Goal: Transaction & Acquisition: Purchase product/service

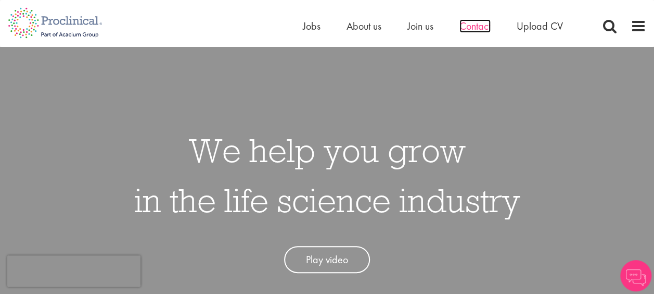
click at [482, 27] on span "Contact" at bounding box center [475, 26] width 31 height 14
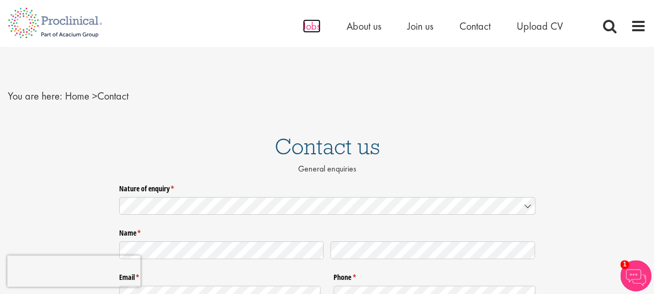
click at [311, 26] on span "Jobs" at bounding box center [312, 26] width 18 height 14
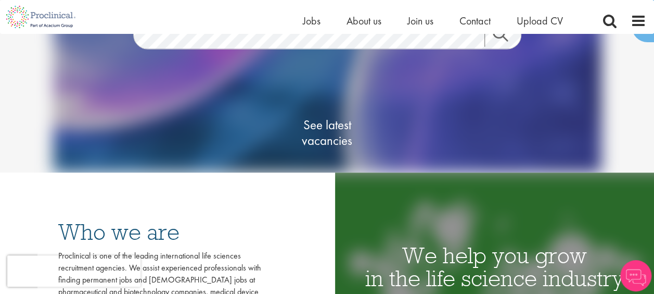
scroll to position [52, 0]
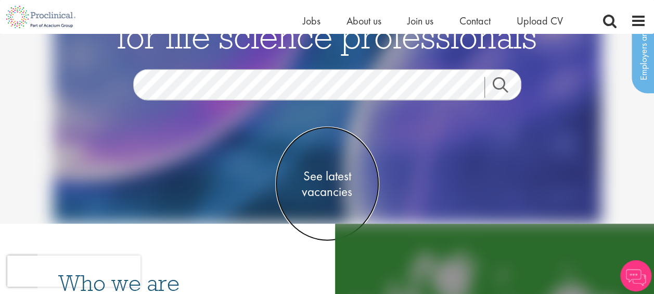
click at [330, 191] on span "See latest vacancies" at bounding box center [327, 183] width 104 height 31
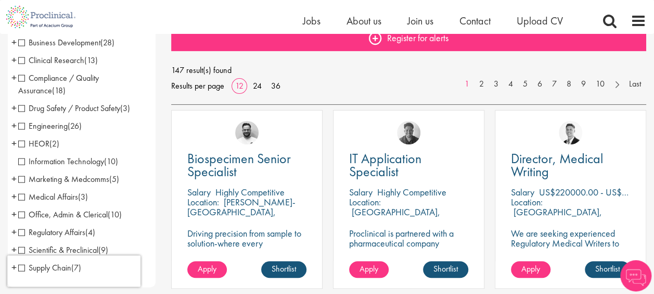
scroll to position [104, 0]
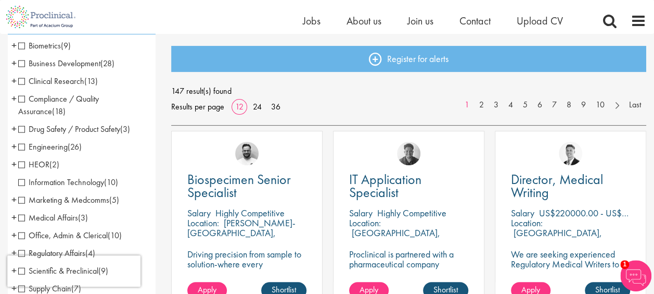
click at [23, 131] on span "Drug Safety / Product Safety" at bounding box center [69, 128] width 102 height 11
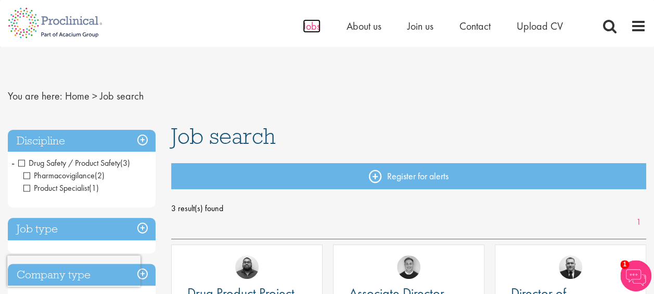
click at [317, 30] on span "Jobs" at bounding box center [312, 26] width 18 height 14
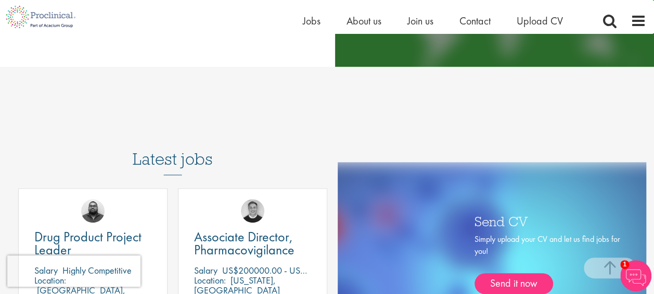
scroll to position [417, 0]
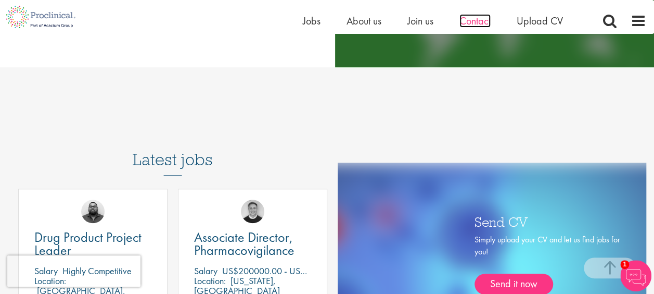
click at [477, 22] on span "Contact" at bounding box center [475, 21] width 31 height 14
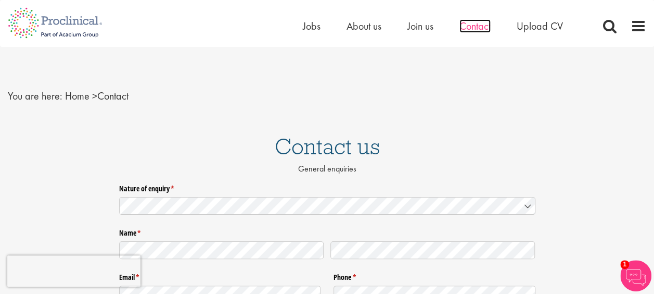
click at [462, 23] on span "Contact" at bounding box center [475, 26] width 31 height 14
click at [370, 26] on span "About us" at bounding box center [364, 26] width 35 height 14
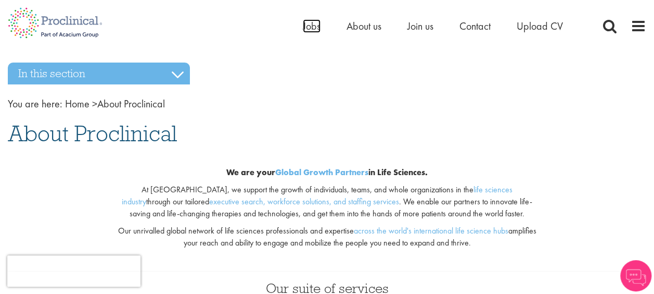
click at [309, 27] on span "Jobs" at bounding box center [312, 26] width 18 height 14
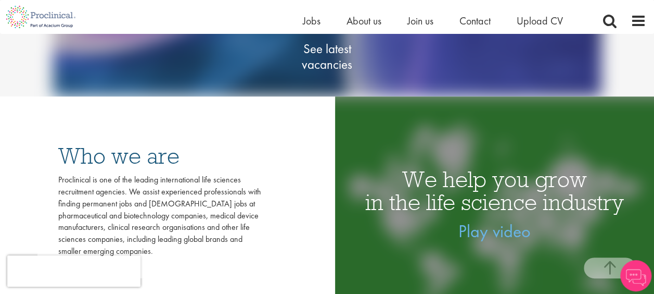
scroll to position [156, 0]
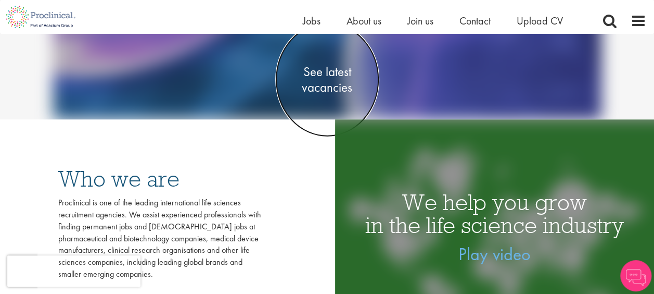
click at [325, 86] on span "See latest vacancies" at bounding box center [327, 79] width 104 height 31
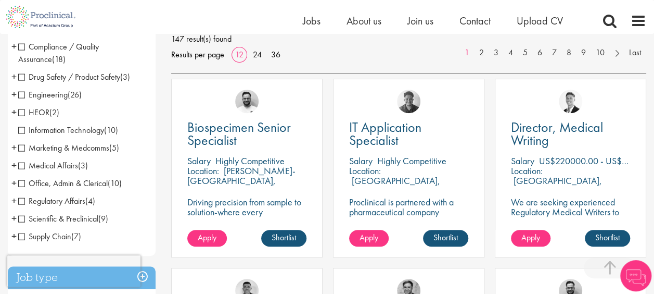
scroll to position [208, 0]
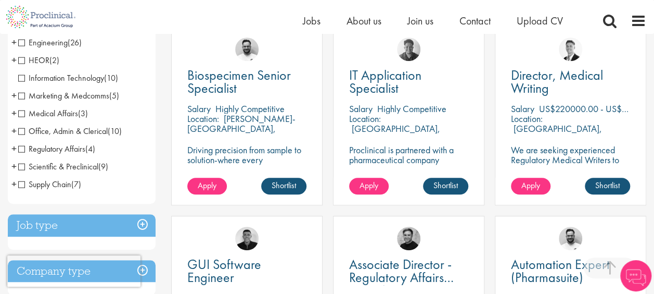
click at [21, 148] on span "Regulatory Affairs" at bounding box center [51, 148] width 67 height 11
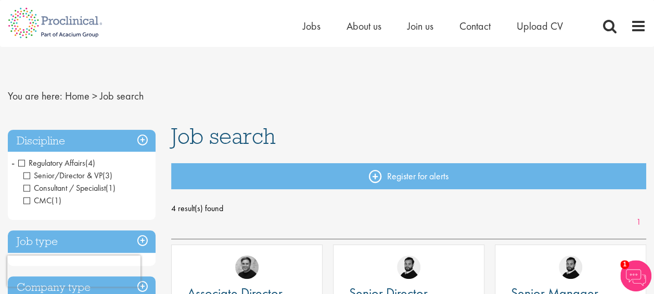
click at [143, 139] on h3 "Discipline" at bounding box center [82, 141] width 148 height 22
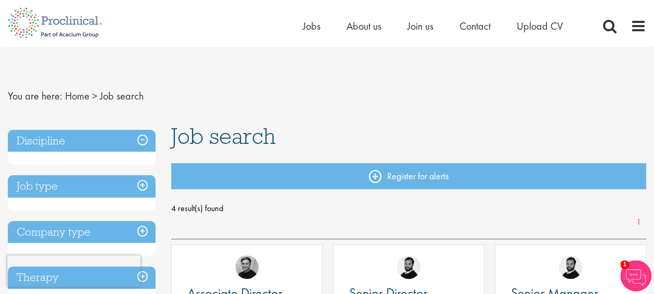
click at [143, 139] on h3 "Discipline" at bounding box center [82, 141] width 148 height 22
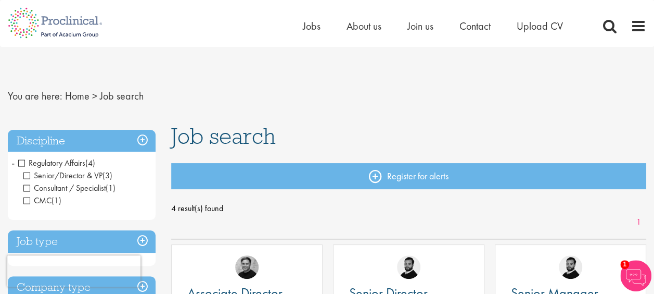
click at [22, 162] on span "Regulatory Affairs" at bounding box center [51, 162] width 67 height 11
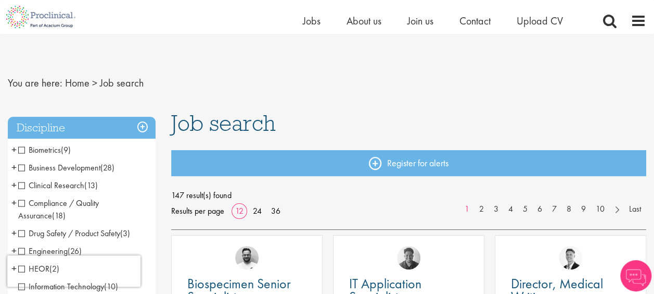
scroll to position [104, 0]
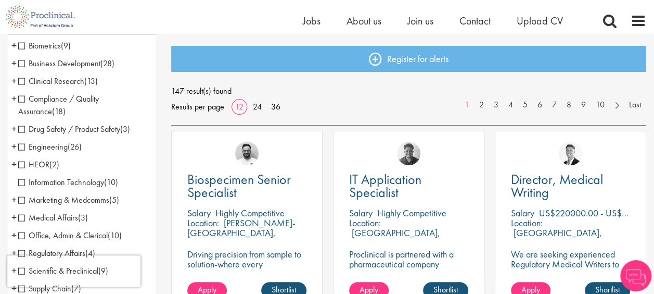
click at [20, 129] on span "Drug Safety / Product Safety" at bounding box center [69, 128] width 102 height 11
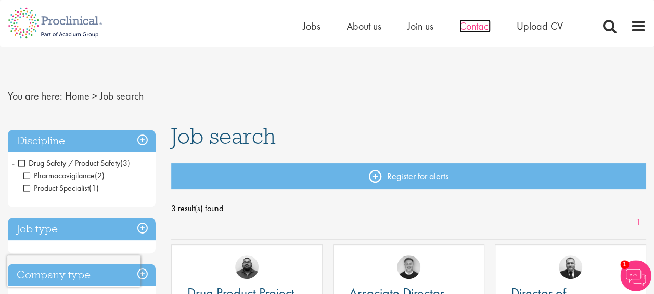
click at [486, 27] on span "Contact" at bounding box center [475, 26] width 31 height 14
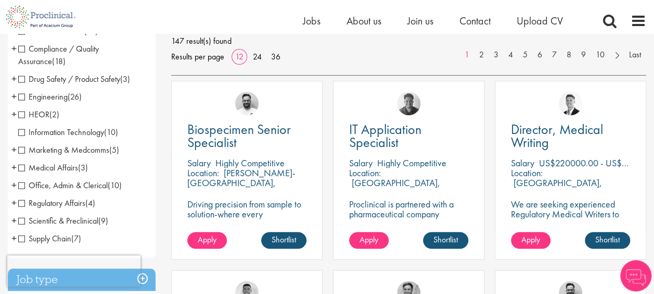
scroll to position [215, 0]
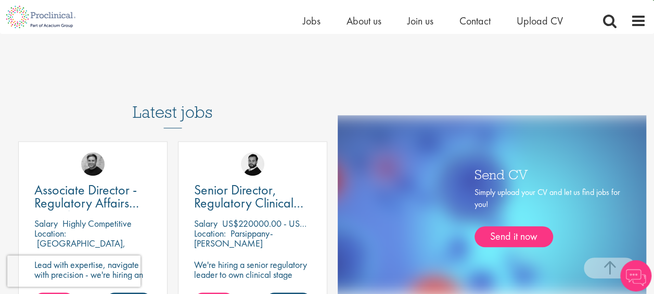
scroll to position [474, 0]
